Goal: Transaction & Acquisition: Download file/media

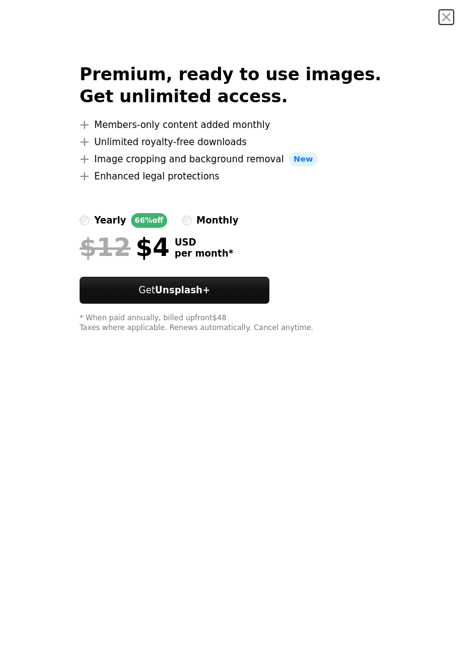
scroll to position [16594, 0]
click at [448, 13] on button "An X shape" at bounding box center [446, 17] width 15 height 15
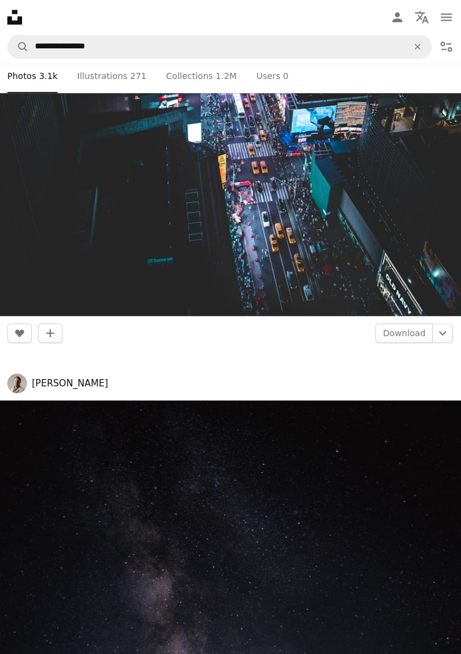
scroll to position [17289, 0]
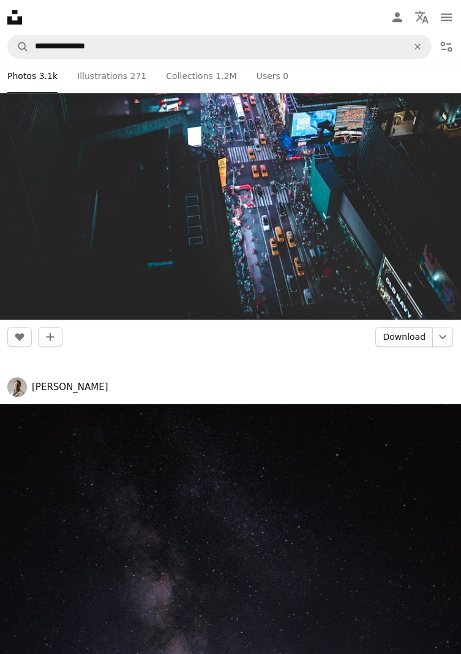
click at [401, 333] on link "Download" at bounding box center [404, 337] width 58 height 20
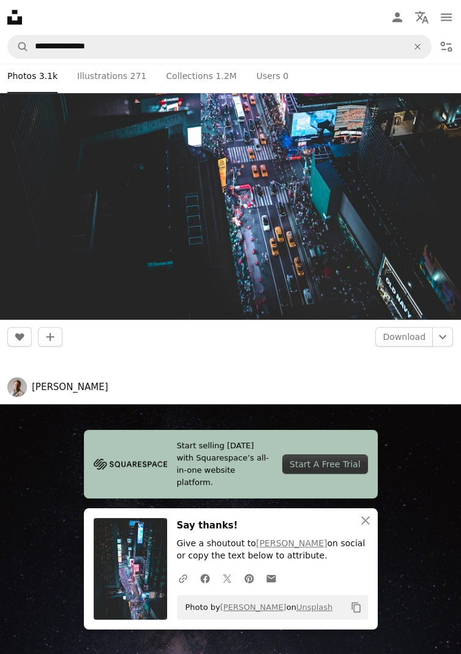
scroll to position [17328, 0]
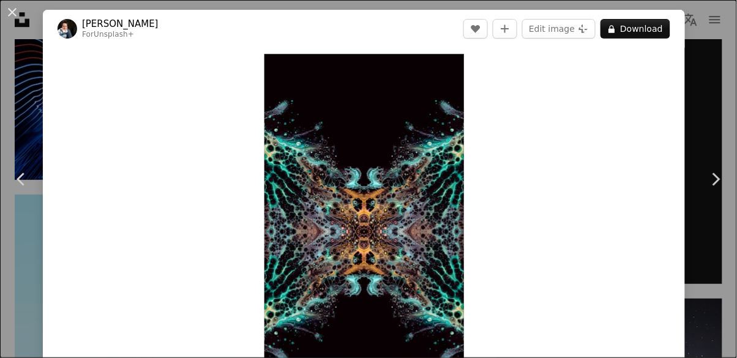
scroll to position [27, 0]
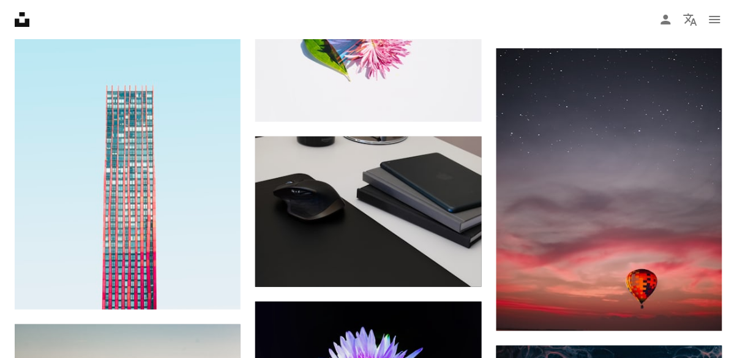
scroll to position [34651, 0]
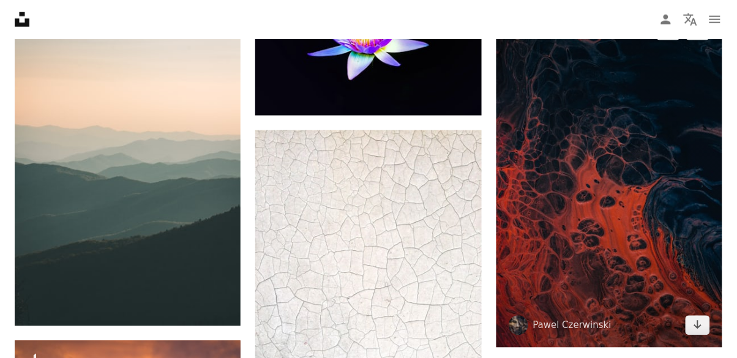
click at [698, 329] on icon "Download" at bounding box center [698, 325] width 8 height 9
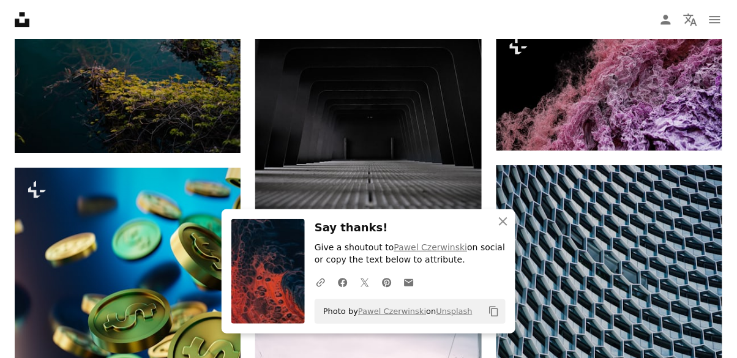
scroll to position [35383, 0]
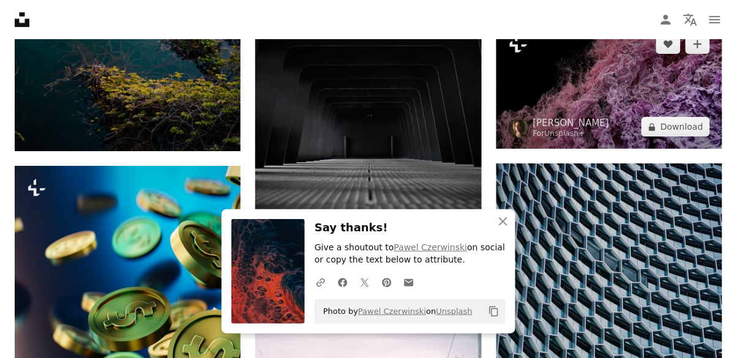
click at [683, 147] on img at bounding box center [610, 85] width 226 height 127
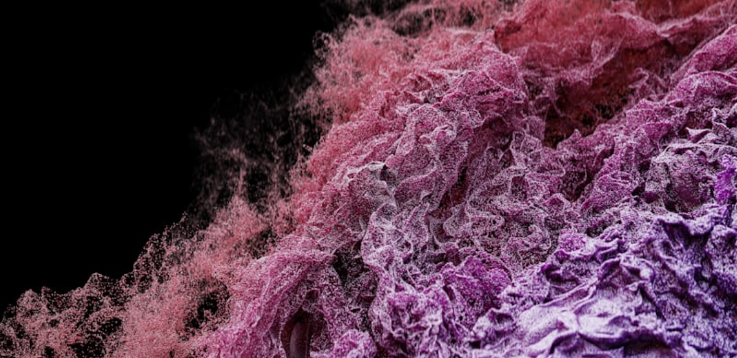
scroll to position [36460, 0]
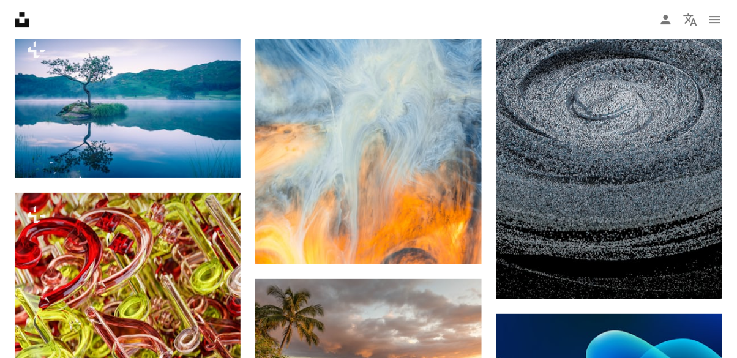
scroll to position [35383, 0]
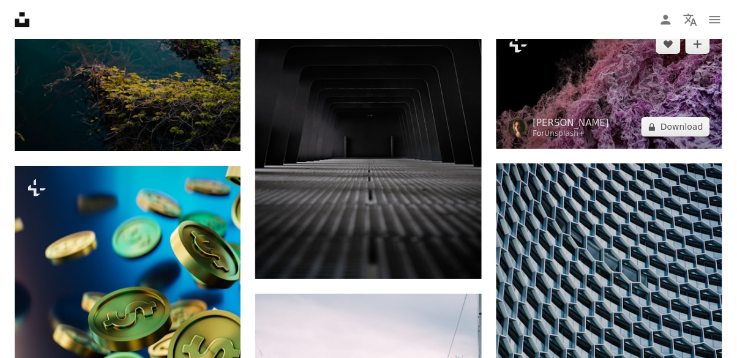
click at [686, 149] on img at bounding box center [610, 85] width 226 height 127
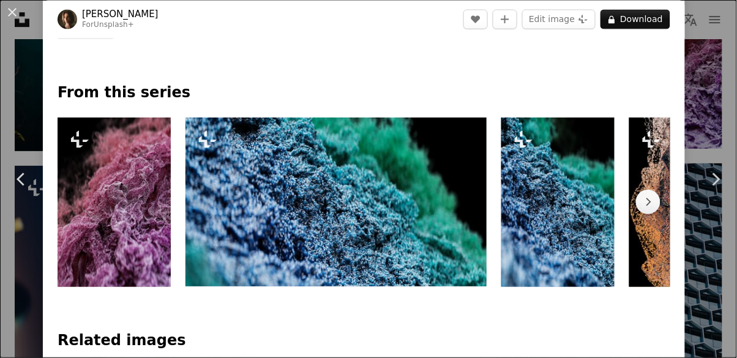
scroll to position [556, 0]
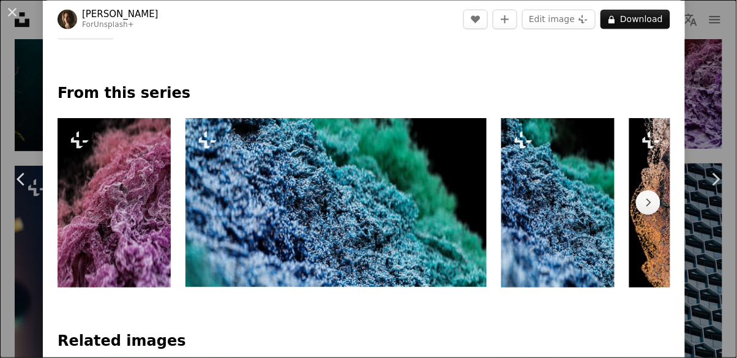
click at [111, 212] on img at bounding box center [114, 203] width 113 height 170
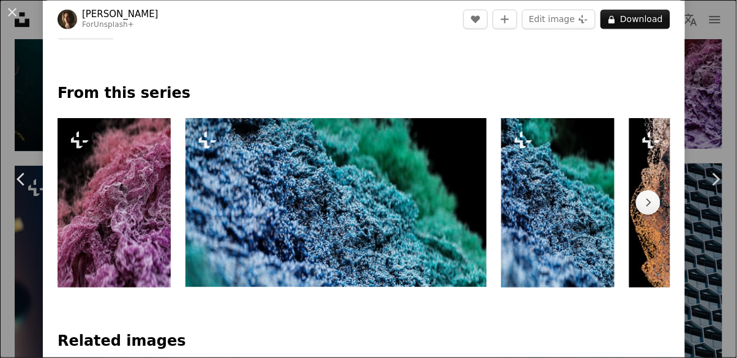
click at [229, 237] on img at bounding box center [336, 203] width 301 height 170
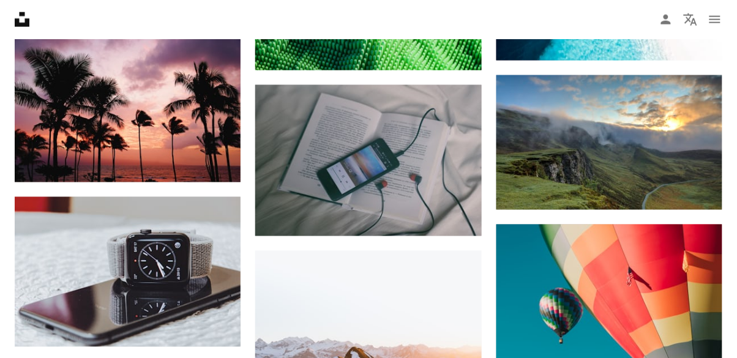
scroll to position [36967, 0]
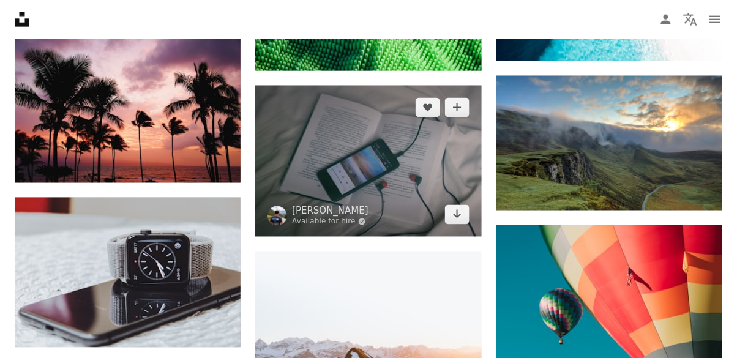
click at [431, 210] on img at bounding box center [368, 161] width 226 height 151
click at [453, 222] on icon "Arrow pointing down" at bounding box center [458, 214] width 10 height 15
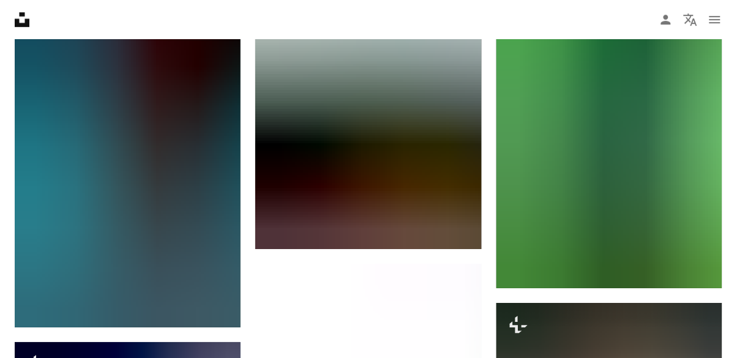
scroll to position [38470, 0]
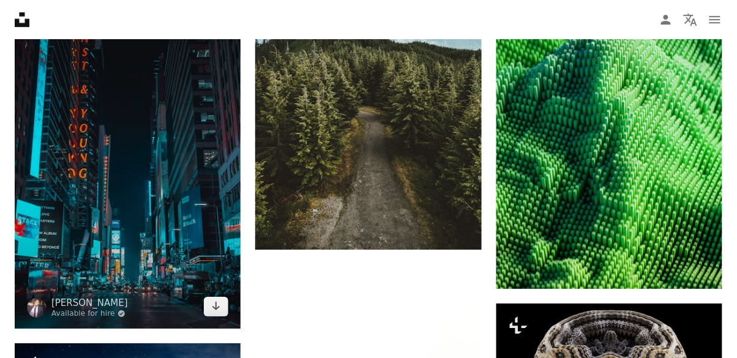
click at [110, 227] on img at bounding box center [128, 167] width 226 height 324
click at [220, 314] on icon "Arrow pointing down" at bounding box center [216, 306] width 10 height 15
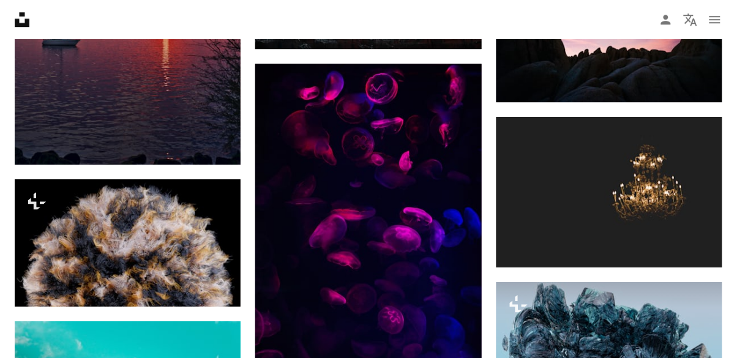
scroll to position [40520, 0]
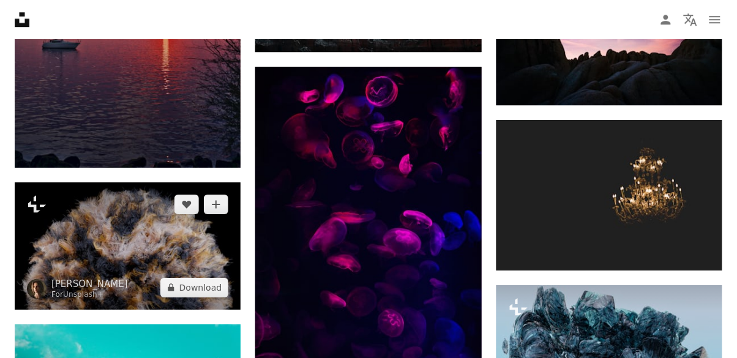
click at [134, 272] on img at bounding box center [128, 245] width 226 height 127
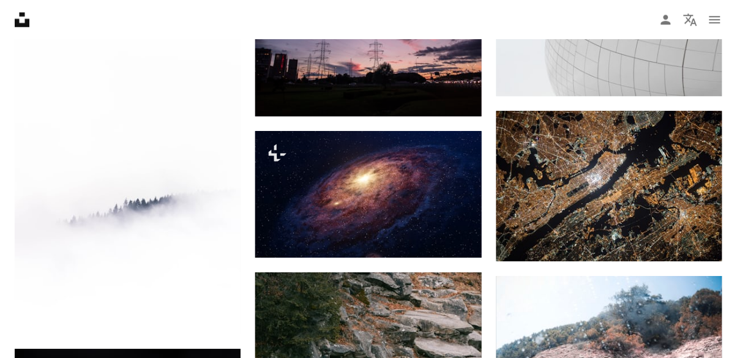
scroll to position [41499, 0]
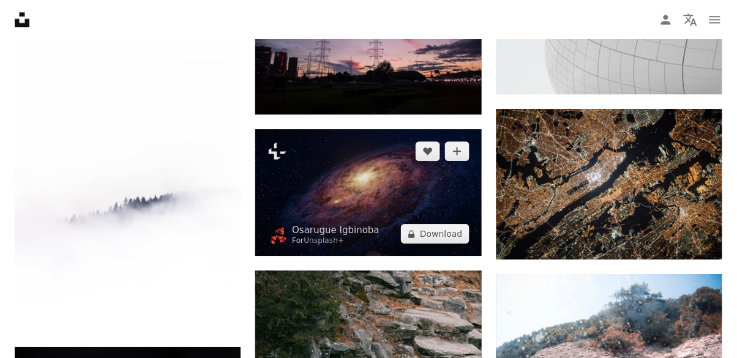
click at [428, 231] on img at bounding box center [368, 192] width 226 height 127
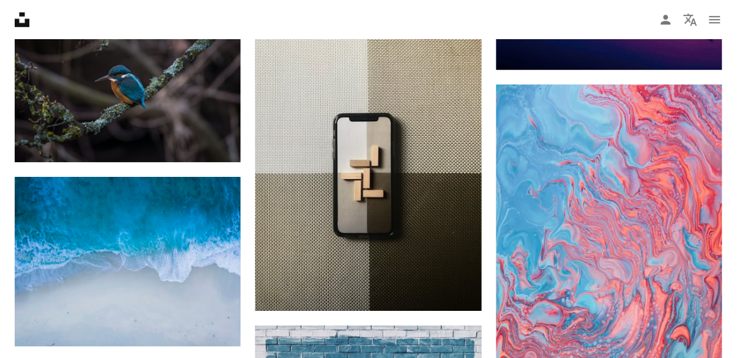
scroll to position [42611, 0]
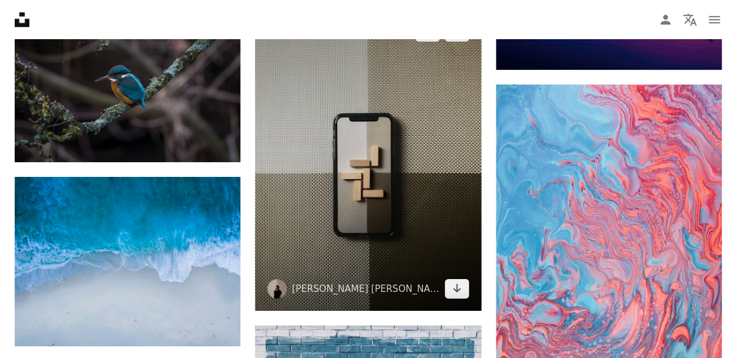
click at [434, 290] on img at bounding box center [368, 160] width 226 height 301
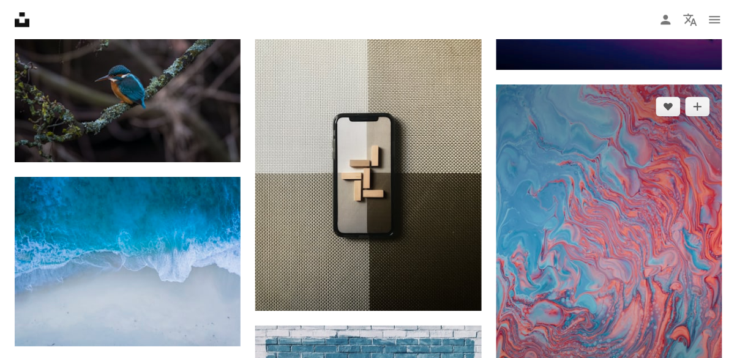
click at [676, 326] on img at bounding box center [610, 254] width 226 height 339
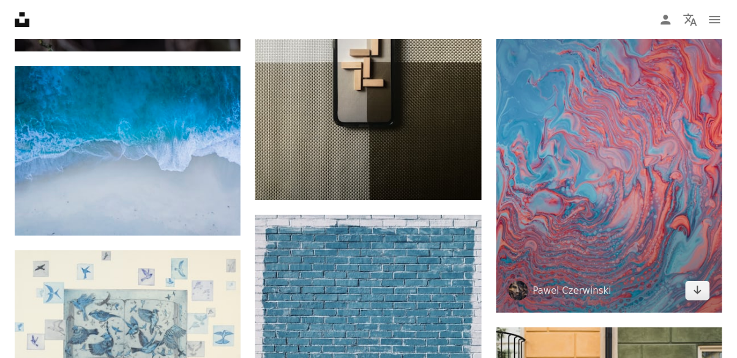
click at [696, 283] on icon "Arrow pointing down" at bounding box center [698, 290] width 10 height 15
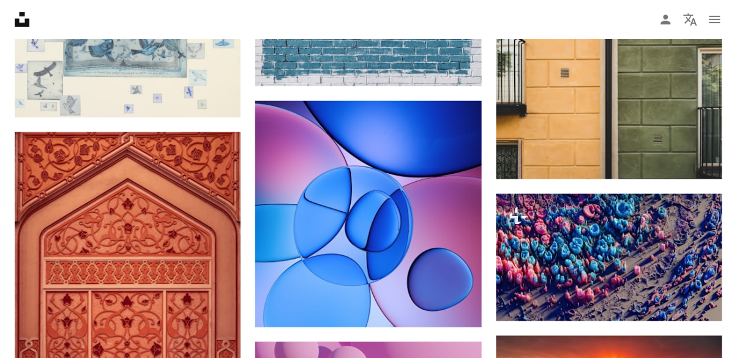
scroll to position [43007, 0]
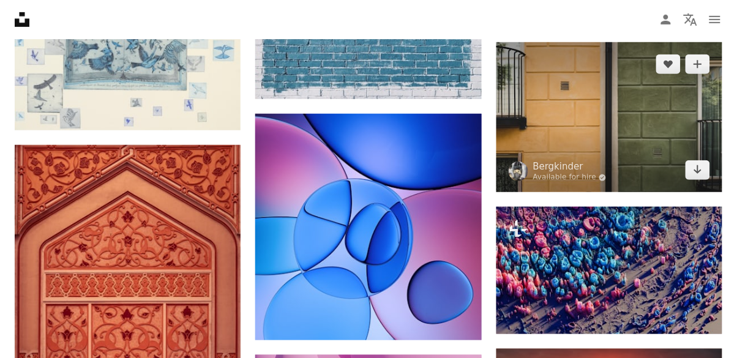
click at [671, 193] on img at bounding box center [610, 117] width 226 height 151
click at [703, 177] on icon "Arrow pointing down" at bounding box center [698, 169] width 10 height 15
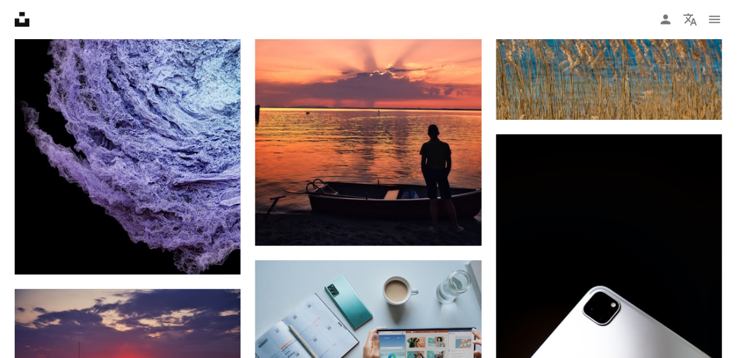
scroll to position [47355, 0]
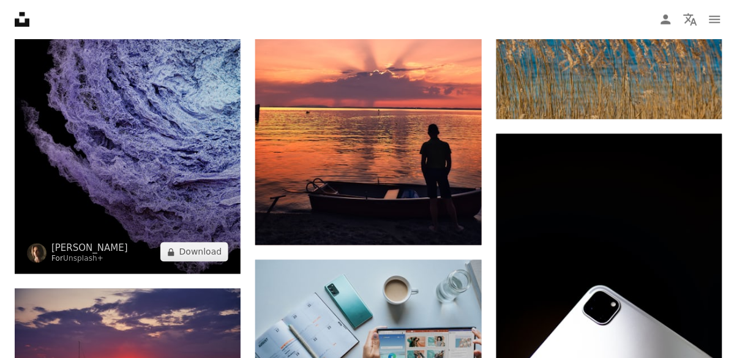
click at [151, 231] on img at bounding box center [128, 104] width 226 height 339
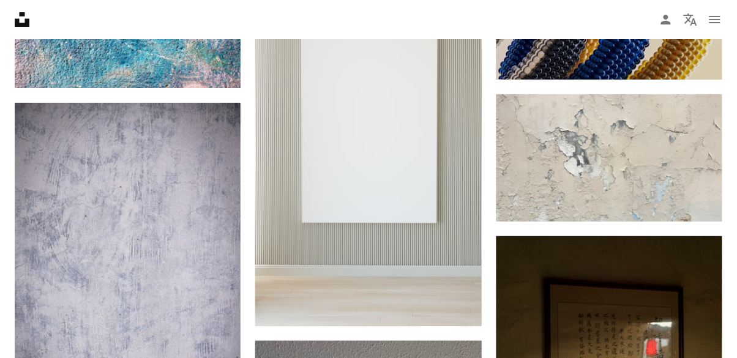
scroll to position [55404, 0]
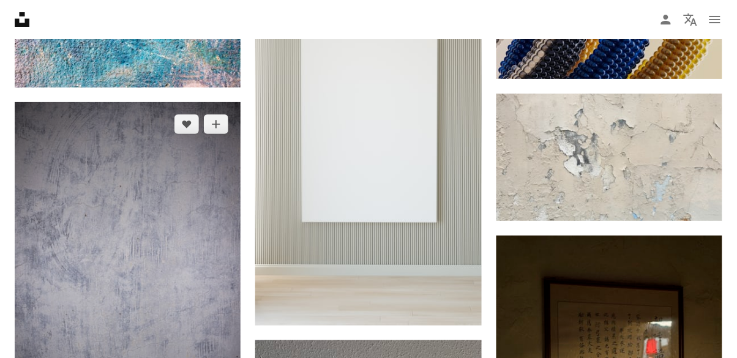
click at [157, 211] on img at bounding box center [128, 271] width 226 height 339
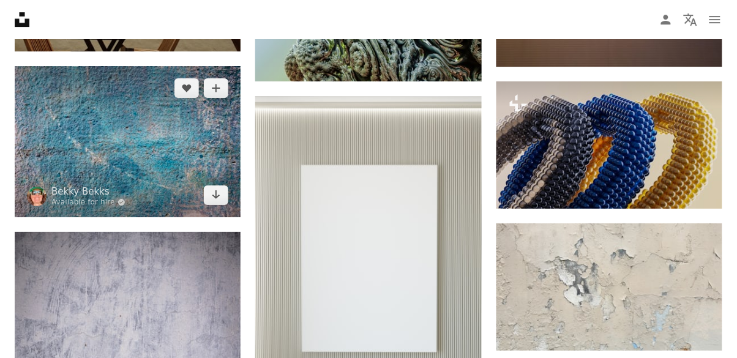
click at [101, 154] on img at bounding box center [128, 141] width 226 height 151
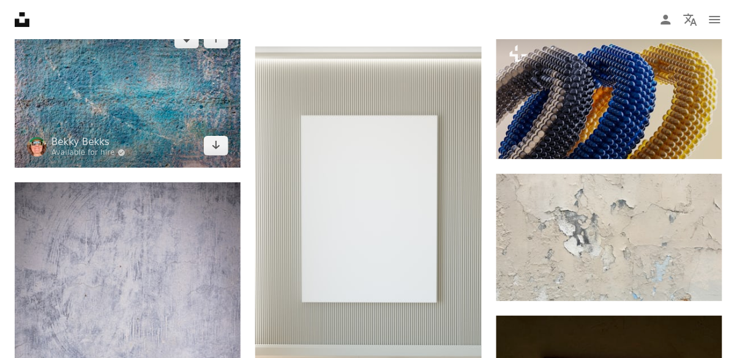
click at [220, 152] on icon "Arrow pointing down" at bounding box center [216, 145] width 10 height 15
